Goal: Task Accomplishment & Management: Manage account settings

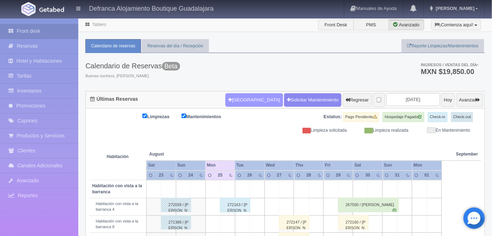
click at [236, 98] on button "[GEOGRAPHIC_DATA]" at bounding box center [254, 100] width 57 height 14
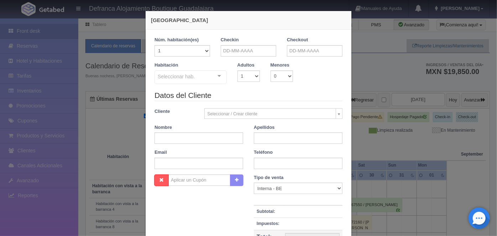
checkbox input "false"
click at [224, 51] on input "text" at bounding box center [249, 50] width 56 height 11
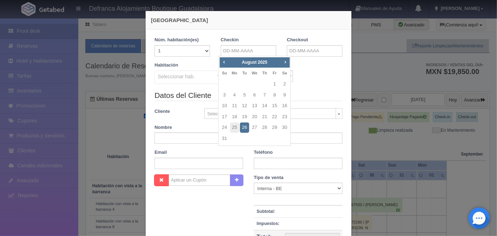
click at [285, 64] on span "Next" at bounding box center [286, 62] width 6 height 6
click at [285, 106] on link "20" at bounding box center [284, 106] width 9 height 10
type input "20-09-2025"
checkbox input "false"
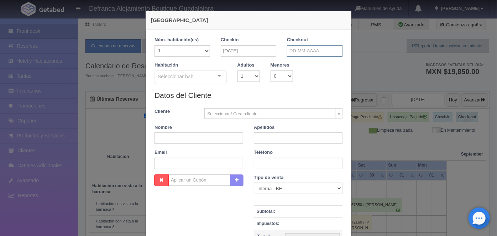
click at [289, 52] on input "text" at bounding box center [315, 50] width 56 height 11
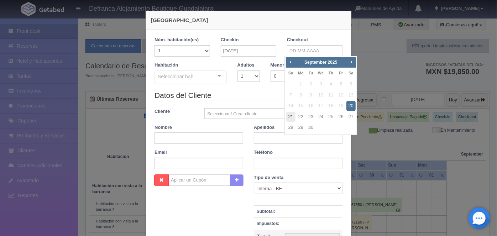
click at [293, 115] on link "21" at bounding box center [290, 117] width 9 height 10
type input "21-09-2025"
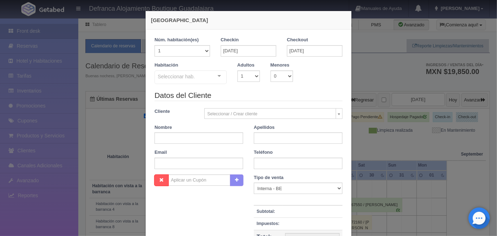
checkbox input "false"
click at [253, 75] on select "1 2 3 4 5 6 7 8 9 10" at bounding box center [249, 76] width 22 height 11
select select "2"
click at [238, 71] on select "1 2 3 4 5 6 7 8 9 10" at bounding box center [249, 76] width 22 height 11
click at [217, 78] on div at bounding box center [219, 76] width 14 height 11
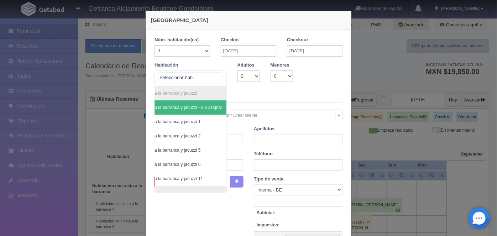
scroll to position [0, 41]
click at [187, 165] on span "Habitación vista a la barranca y jacuzzi 6" at bounding box center [161, 164] width 77 height 5
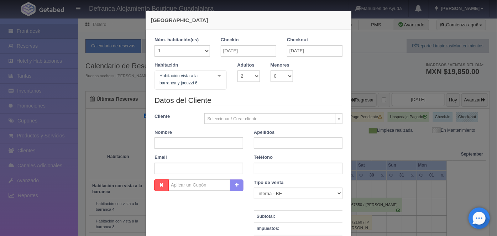
checkbox input "false"
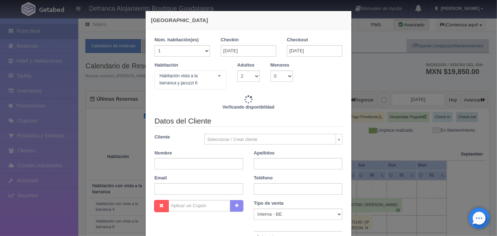
type input "8395.00"
checkbox input "false"
click at [162, 163] on input "text" at bounding box center [199, 163] width 89 height 11
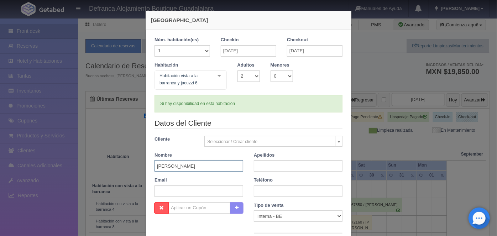
type input "ALEJANDRO"
click at [257, 166] on input "text" at bounding box center [298, 165] width 89 height 11
type input "CASTELLANOS"
click at [258, 190] on input "text" at bounding box center [298, 191] width 89 height 11
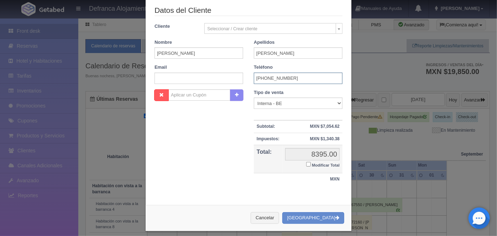
scroll to position [117, 0]
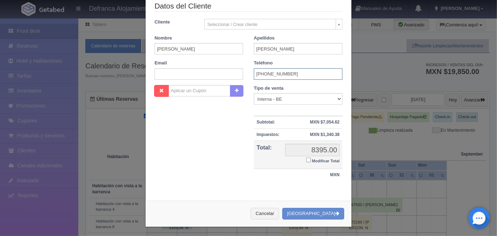
type input "3314-24-1392"
click at [310, 214] on button "[GEOGRAPHIC_DATA]" at bounding box center [314, 214] width 62 height 12
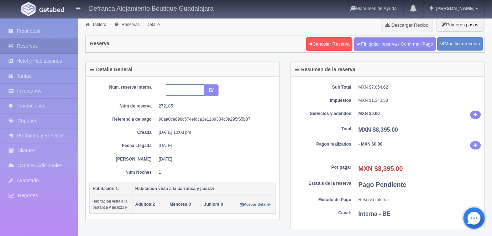
click at [172, 91] on input "text" at bounding box center [185, 89] width 38 height 11
type input "HVBJ6 200925 210925"
click at [213, 90] on icon "submit" at bounding box center [211, 89] width 5 height 5
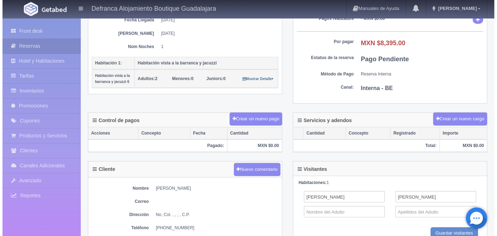
scroll to position [126, 0]
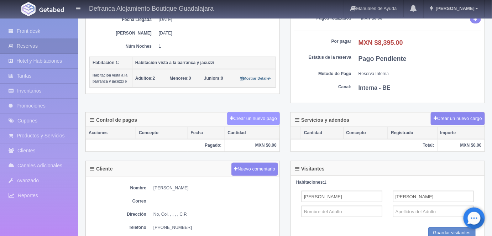
click at [252, 117] on button "Crear un nuevo pago" at bounding box center [253, 118] width 53 height 13
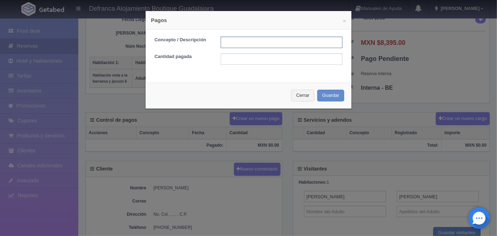
click at [229, 42] on input "text" at bounding box center [282, 42] width 122 height 11
type input "TRANSFERENCIA 25 AGOSTO 2025"
click at [225, 58] on input "text" at bounding box center [282, 58] width 122 height 11
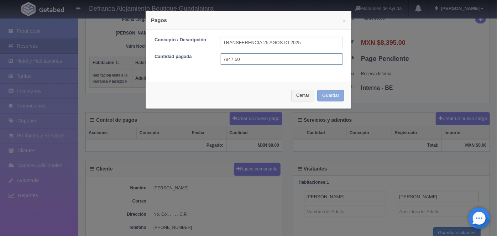
type input "7847.50"
click at [331, 95] on button "Guardar" at bounding box center [330, 96] width 27 height 12
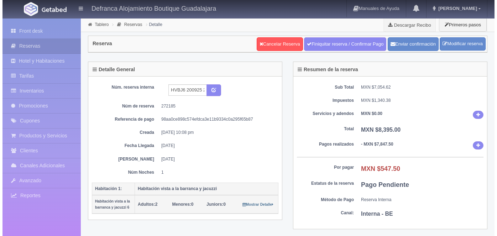
scroll to position [126, 0]
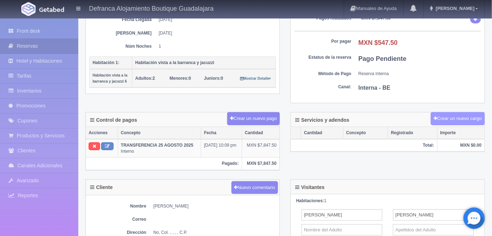
click at [456, 120] on button "Crear un nuevo cargo" at bounding box center [458, 118] width 54 height 13
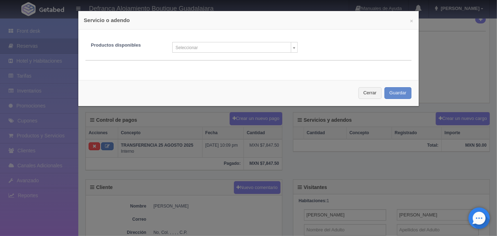
click at [291, 50] on body "Defranca Alojamiento Boutique Guadalajara Manuales de Ayuda Actualizaciones rec…" at bounding box center [248, 129] width 497 height 474
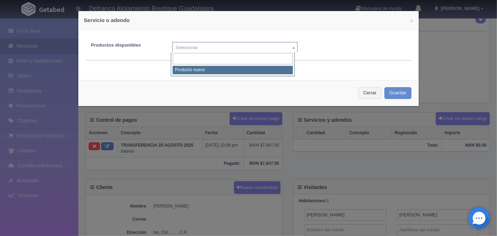
select select "0"
type input "1"
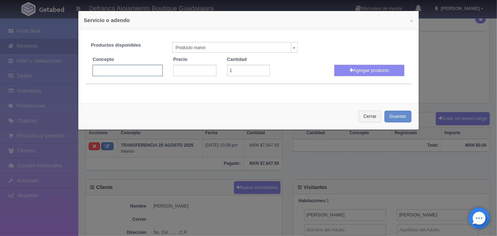
click at [104, 69] on input "text" at bounding box center [128, 70] width 70 height 11
type input "J"
type input "P"
click at [104, 69] on input "text" at bounding box center [128, 70] width 70 height 11
click at [291, 50] on body "Defranca Alojamiento Boutique Guadalajara Manuales de Ayuda Actualizaciones rec…" at bounding box center [248, 129] width 497 height 474
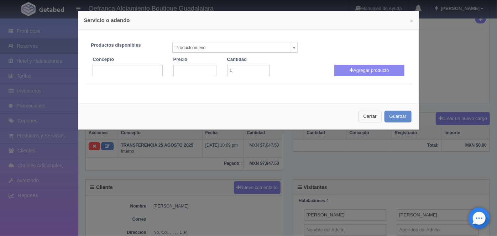
click at [365, 116] on button "Cerrar" at bounding box center [370, 117] width 23 height 12
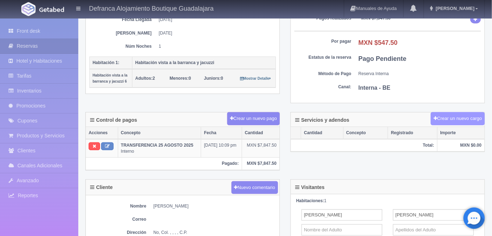
click at [444, 116] on button "Crear un nuevo cargo" at bounding box center [458, 118] width 54 height 13
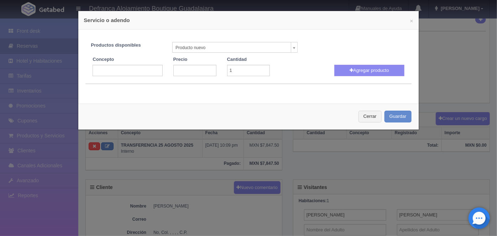
click at [289, 50] on body "Defranca Alojamiento Boutique Guadalajara Manuales de Ayuda Actualizaciones rec…" at bounding box center [248, 129] width 497 height 474
click at [104, 69] on input "text" at bounding box center [128, 70] width 70 height 11
type input "l"
type input "Locación Romantica Pic Nic"
click at [185, 69] on input "number" at bounding box center [195, 70] width 43 height 11
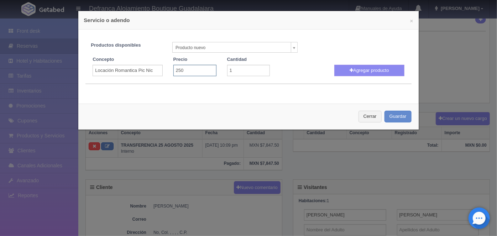
type input "2500"
click at [356, 71] on button "Agregar producto" at bounding box center [370, 70] width 70 height 11
select select
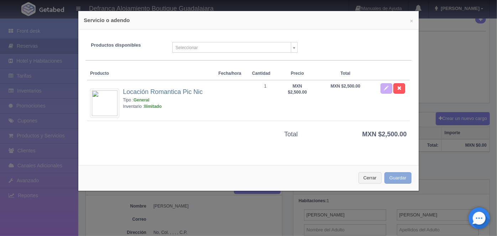
click at [392, 177] on button "Guardar" at bounding box center [398, 178] width 27 height 12
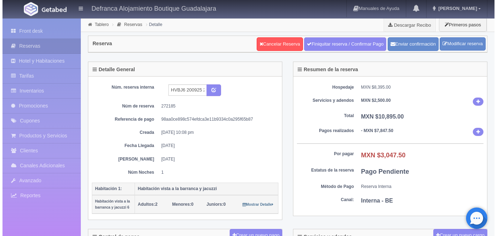
scroll to position [126, 0]
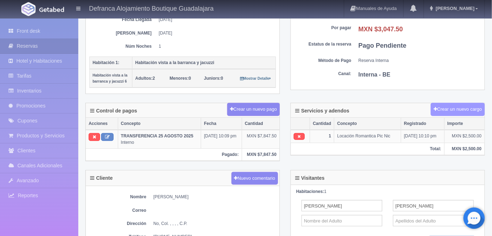
click at [454, 106] on button "Crear un nuevo cargo" at bounding box center [458, 109] width 54 height 13
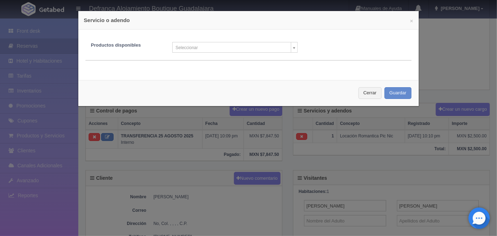
click at [292, 49] on body "Defranca Alojamiento Boutique Guadalajara Manuales de Ayuda Actualizaciones rec…" at bounding box center [248, 124] width 497 height 465
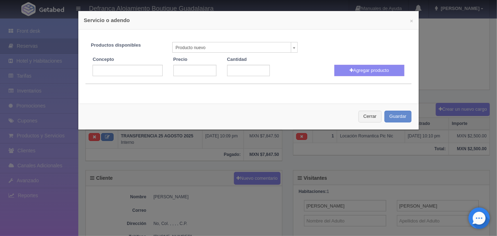
select select "0"
type input "1"
click at [99, 71] on input "text" at bounding box center [128, 70] width 70 height 11
type input "s"
type input "Sesión Fotográfica"
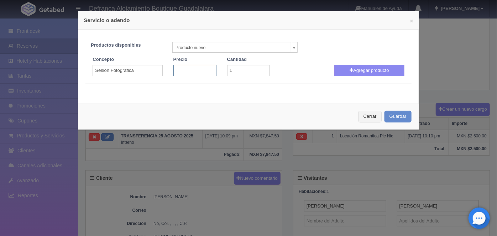
click at [182, 70] on input "number" at bounding box center [195, 70] width 43 height 11
type input "4800"
click at [363, 71] on button "Agregar producto" at bounding box center [370, 70] width 70 height 11
select select
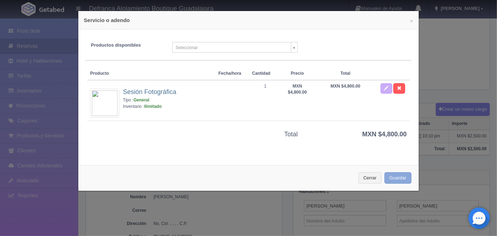
click at [396, 173] on button "Guardar" at bounding box center [398, 178] width 27 height 12
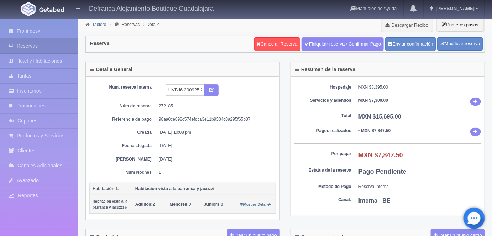
click at [98, 24] on link "Tablero" at bounding box center [99, 24] width 14 height 5
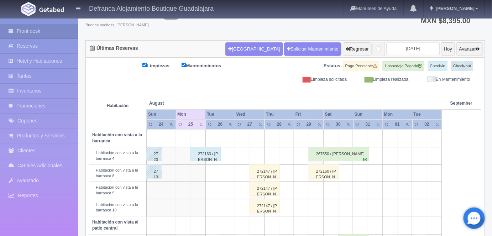
scroll to position [50, 0]
